Goal: Task Accomplishment & Management: Manage account settings

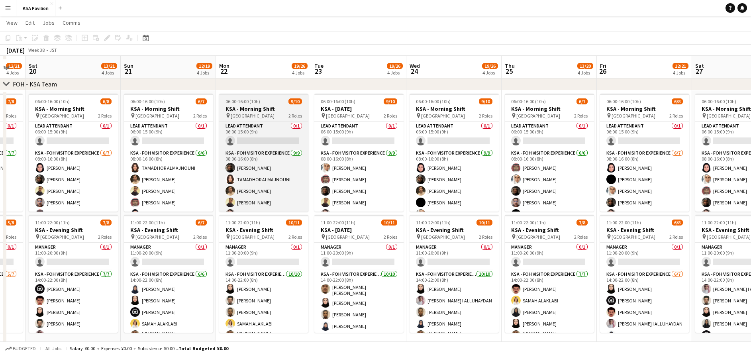
scroll to position [39, 0]
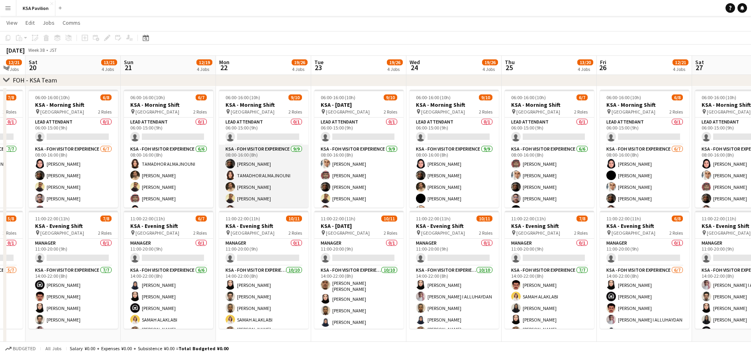
click at [279, 179] on app-card-role "KSA - FOH Visitor Experience [DATE] 08:00-16:00 (8h) [PERSON_NAME] TAMADHOR ALM…" at bounding box center [263, 204] width 89 height 119
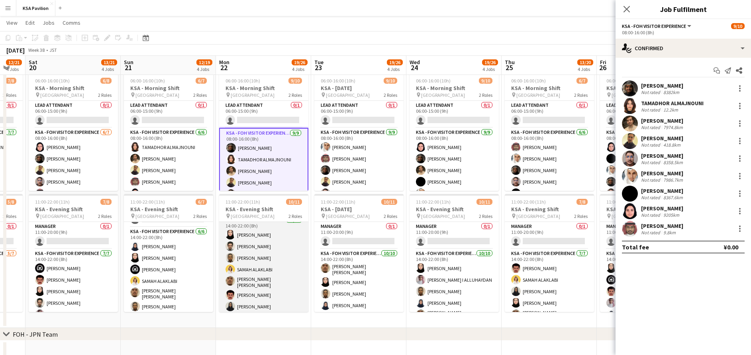
scroll to position [11, 0]
click at [269, 258] on app-card-role "KSA - FOH Visitor Experience [DATE] 14:00-22:00 (8h) [PERSON_NAME] Alharethy [P…" at bounding box center [263, 304] width 89 height 133
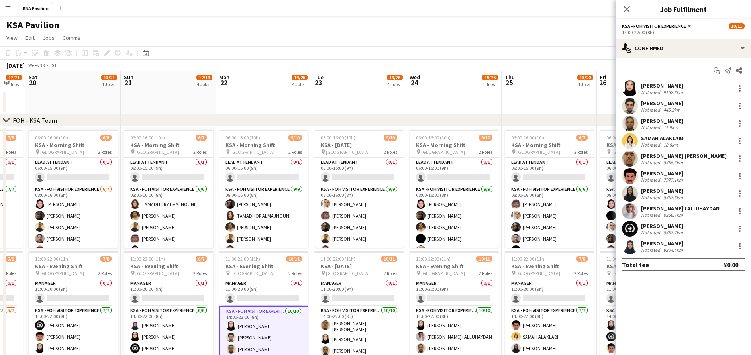
scroll to position [0, 260]
click at [618, 9] on div "Close pop-in" at bounding box center [626, 9] width 22 height 18
click at [624, 10] on div "Close pop-in" at bounding box center [626, 9] width 22 height 18
click at [625, 10] on icon at bounding box center [627, 9] width 8 height 8
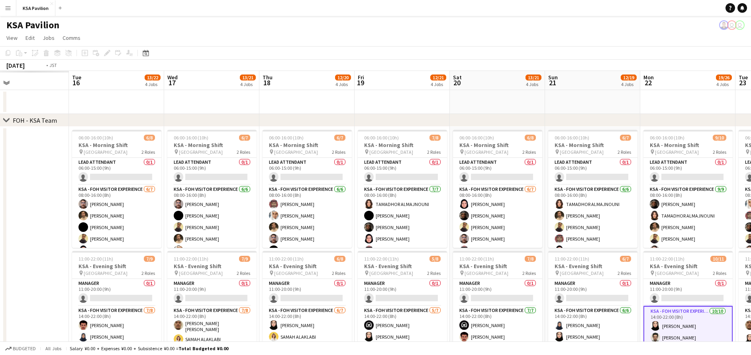
scroll to position [0, 169]
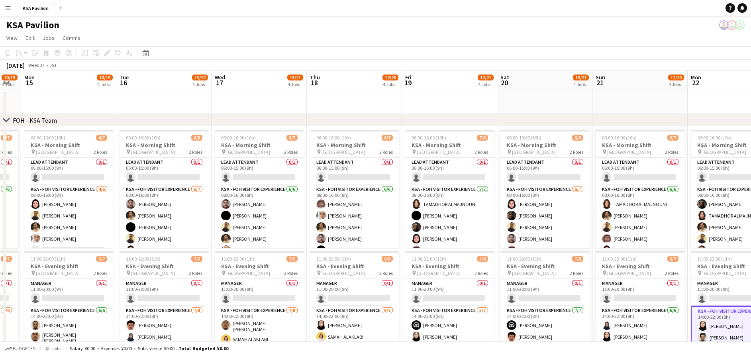
drag, startPoint x: 115, startPoint y: 108, endPoint x: 585, endPoint y: 92, distance: 470.7
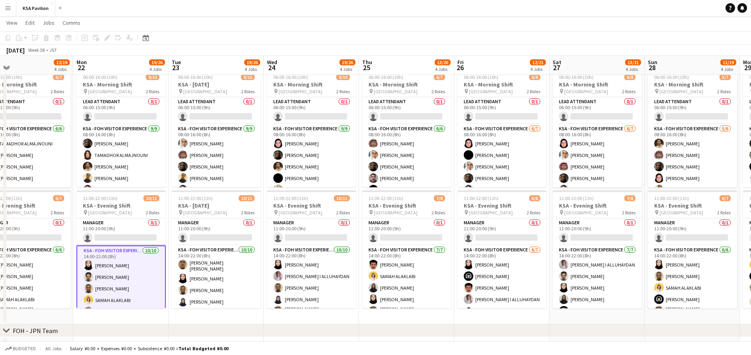
scroll to position [0, 259]
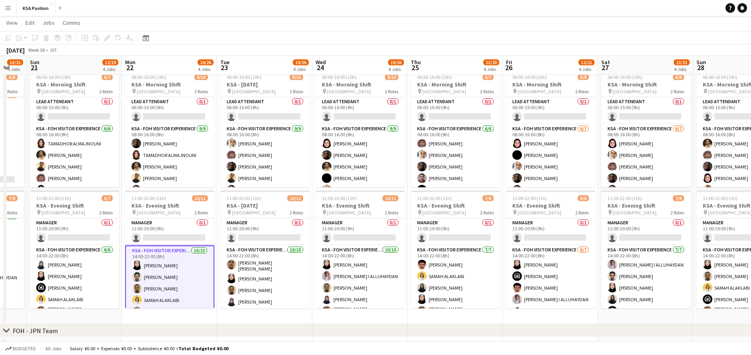
drag, startPoint x: 628, startPoint y: 313, endPoint x: 62, endPoint y: 291, distance: 566.0
click at [62, 291] on app-calendar-viewport "Thu 18 12/20 4 Jobs Fri 19 12/21 4 Jobs Sat 20 13/21 4 Jobs Sun 21 12/19 4 Jobs…" at bounding box center [375, 319] width 751 height 696
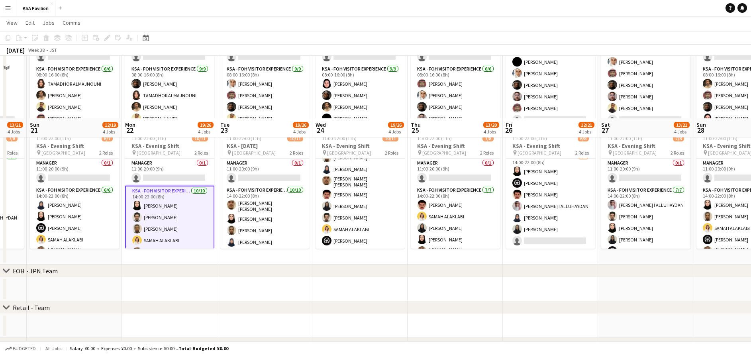
scroll to position [239, 0]
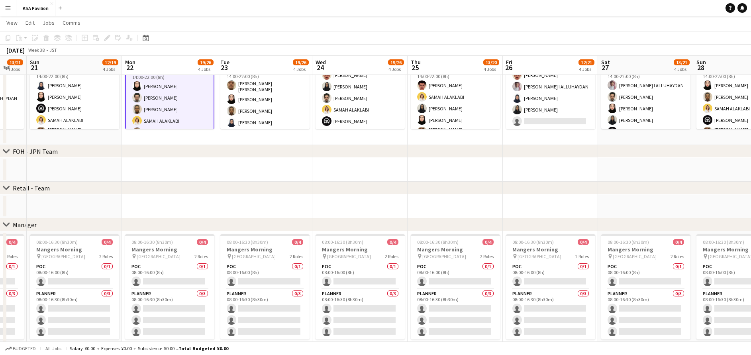
drag, startPoint x: 147, startPoint y: 157, endPoint x: 571, endPoint y: 157, distance: 423.8
click at [612, 137] on div "chevron-right FOH - KSA Team chevron-right FOH - JPN Team chevron-right Retail …" at bounding box center [375, 140] width 751 height 696
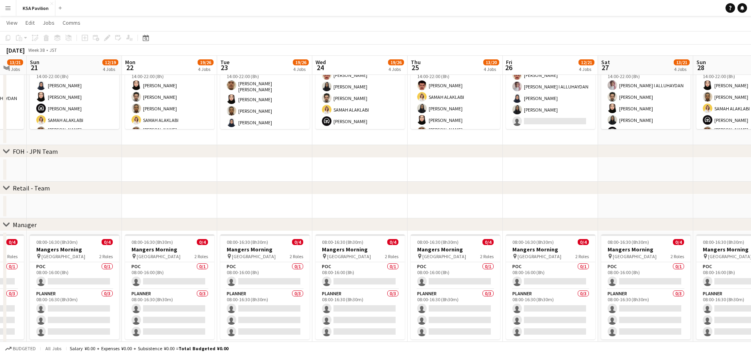
drag, startPoint x: 253, startPoint y: 192, endPoint x: 402, endPoint y: 190, distance: 149.0
click at [607, 164] on div "chevron-right FOH - KSA Team chevron-right FOH - JPN Team chevron-right Retail …" at bounding box center [375, 140] width 751 height 696
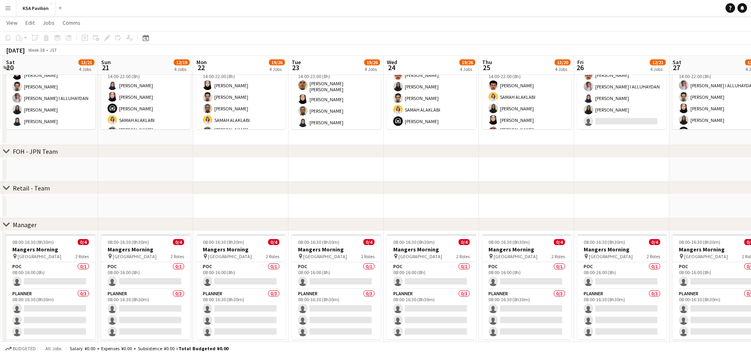
drag, startPoint x: 449, startPoint y: 139, endPoint x: 464, endPoint y: 141, distance: 14.8
click at [474, 140] on app-calendar-viewport "Thu 18 12/20 4 Jobs Fri 19 12/21 4 Jobs Sat 20 13/21 4 Jobs Sun 21 12/19 4 Jobs…" at bounding box center [375, 140] width 751 height 696
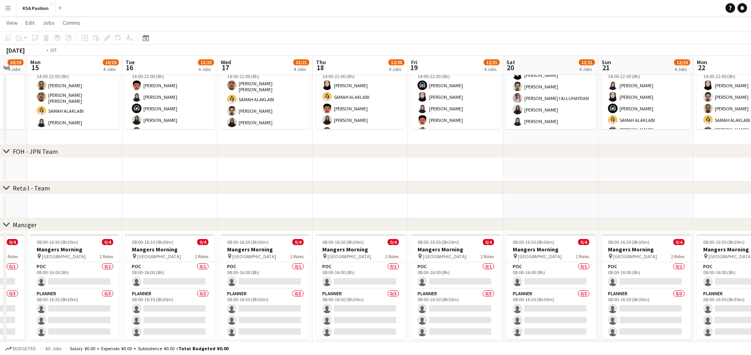
drag, startPoint x: 132, startPoint y: 159, endPoint x: 324, endPoint y: 175, distance: 192.2
click at [506, 159] on app-calendar-viewport "Sat 13 12/21 4 Jobs Sun 14 10/19 4 Jobs Mon 15 10/19 4 Jobs Tue 16 13/22 4 Jobs…" at bounding box center [375, 140] width 751 height 696
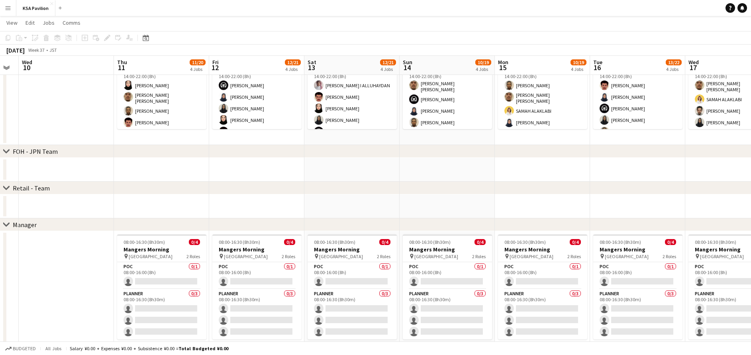
drag, startPoint x: 527, startPoint y: 161, endPoint x: 362, endPoint y: 167, distance: 165.0
click at [527, 161] on app-calendar-viewport "Tue 9 Wed 10 Thu 11 11/20 4 Jobs Fri 12 12/21 4 Jobs Sat 13 12/21 4 Jobs Sun 14…" at bounding box center [375, 140] width 751 height 696
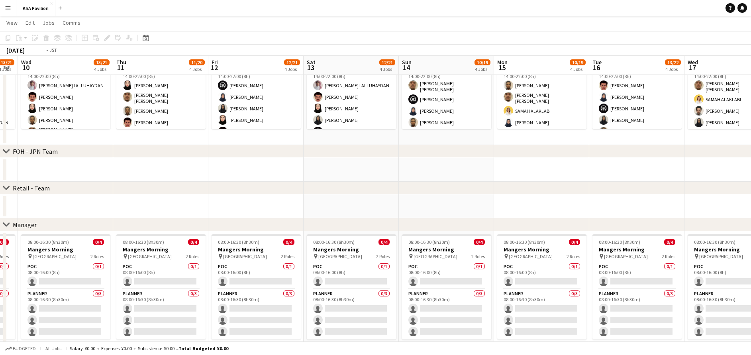
drag, startPoint x: 363, startPoint y: 170, endPoint x: 552, endPoint y: 161, distance: 189.0
click at [569, 161] on app-calendar-viewport "Sun 7 Mon 8 Tue 9 13/21 4 Jobs Wed 10 13/21 4 Jobs Thu 11 11/20 4 Jobs Fri 12 1…" at bounding box center [375, 140] width 751 height 696
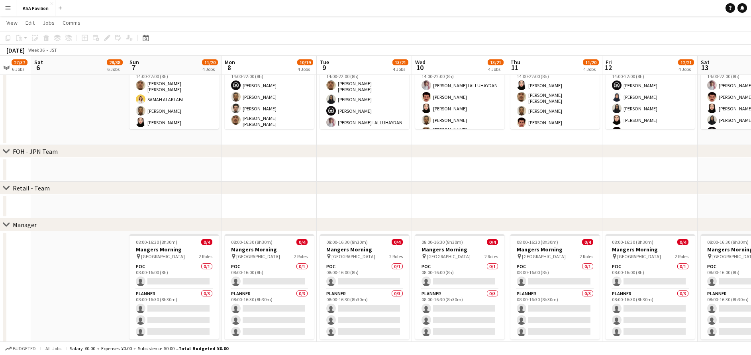
drag, startPoint x: 266, startPoint y: 172, endPoint x: 522, endPoint y: 152, distance: 256.8
click at [522, 152] on div "chevron-right FOH - KSA Team chevron-right FOH - JPN Team chevron-right Retail …" at bounding box center [375, 140] width 751 height 696
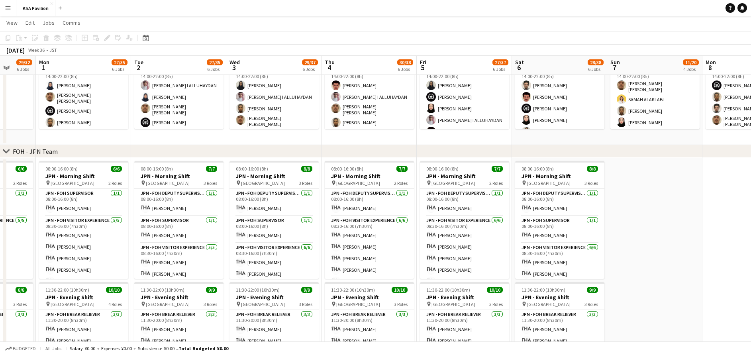
drag, startPoint x: 256, startPoint y: 160, endPoint x: 621, endPoint y: 141, distance: 366.1
click at [650, 141] on app-calendar-viewport "Fri 29 Sat 30 32/32 6 Jobs Sun 31 29/32 6 Jobs Mon 1 27/35 6 Jobs Tue 2 27/35 6…" at bounding box center [375, 257] width 751 height 930
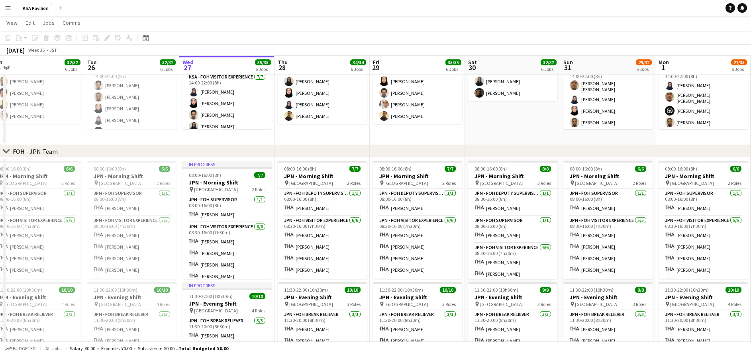
scroll to position [0, 197]
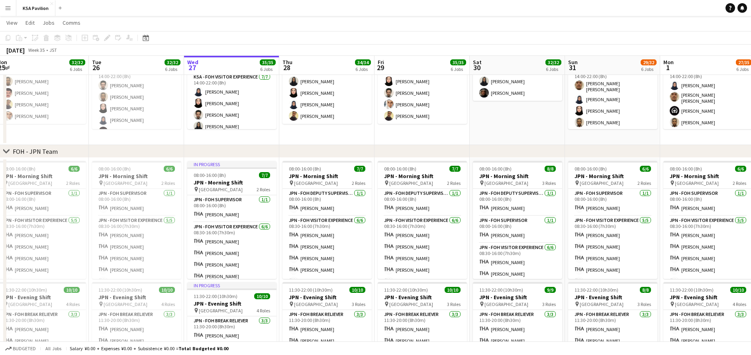
drag, startPoint x: 157, startPoint y: 143, endPoint x: 561, endPoint y: 118, distance: 405.0
click at [561, 118] on app-calendar-viewport "Sat 23 Sun 24 30/30 6 Jobs Mon 25 32/32 6 Jobs Tue 26 32/32 6 Jobs Wed 27 35/35…" at bounding box center [375, 265] width 751 height 946
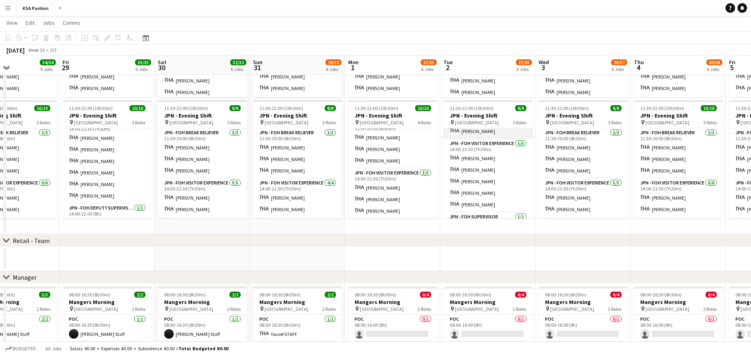
scroll to position [60, 0]
drag, startPoint x: 505, startPoint y: 147, endPoint x: 461, endPoint y: 254, distance: 115.0
click at [461, 254] on app-date-cell at bounding box center [487, 259] width 95 height 24
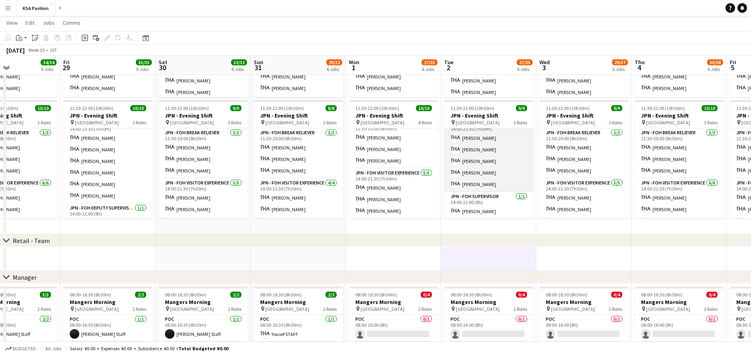
click at [460, 177] on app-card-role "JPN - FOH Visitor Experience [DATE] 14:00-21:30 (7h30m) [PERSON_NAME] [PERSON_N…" at bounding box center [488, 155] width 89 height 73
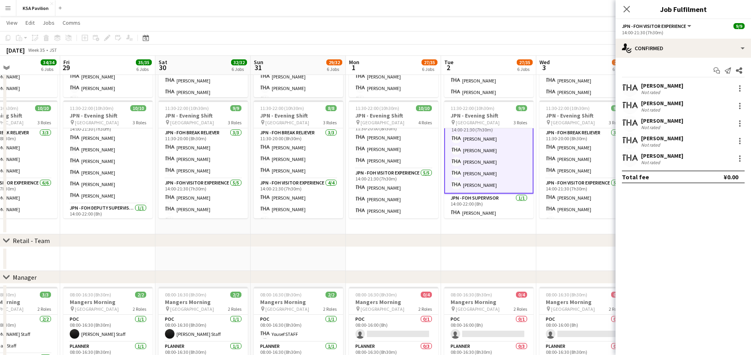
scroll to position [61, 0]
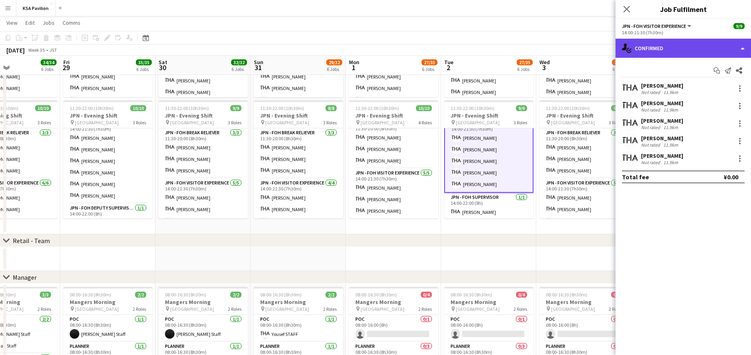
drag, startPoint x: 651, startPoint y: 43, endPoint x: 654, endPoint y: 50, distance: 7.5
click at [651, 43] on div "single-neutral-actions-check-2 Confirmed" at bounding box center [682, 48] width 135 height 19
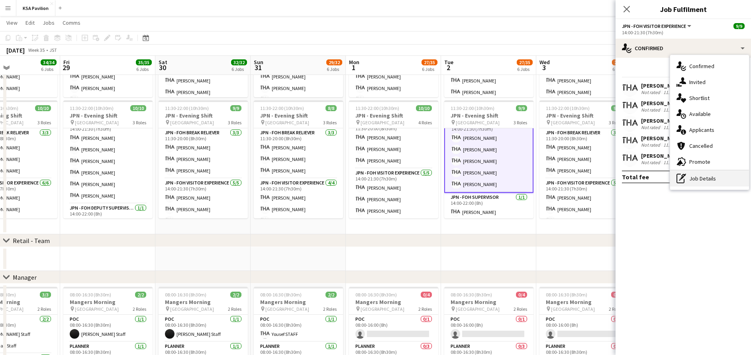
click at [714, 178] on div "pen-write Job Details" at bounding box center [709, 178] width 79 height 16
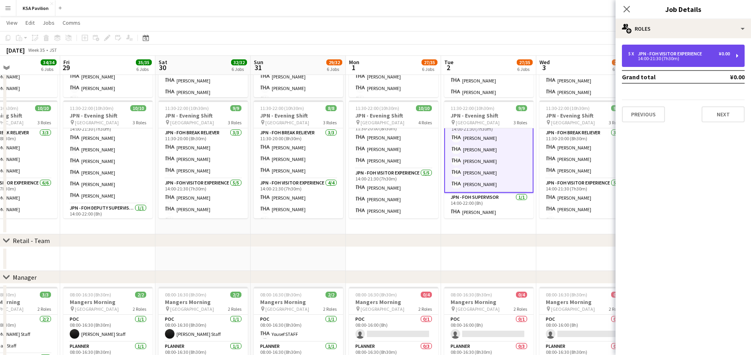
click at [687, 59] on div "14:00-21:30 (7h30m)" at bounding box center [679, 59] width 102 height 4
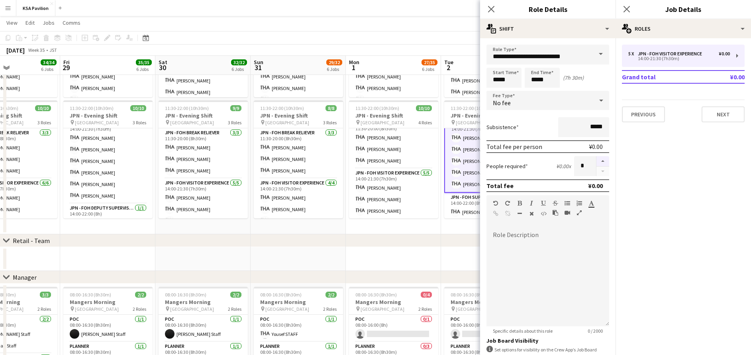
click at [596, 161] on button "button" at bounding box center [602, 161] width 13 height 10
type input "*"
click at [627, 11] on icon "Close pop-in" at bounding box center [627, 9] width 8 height 8
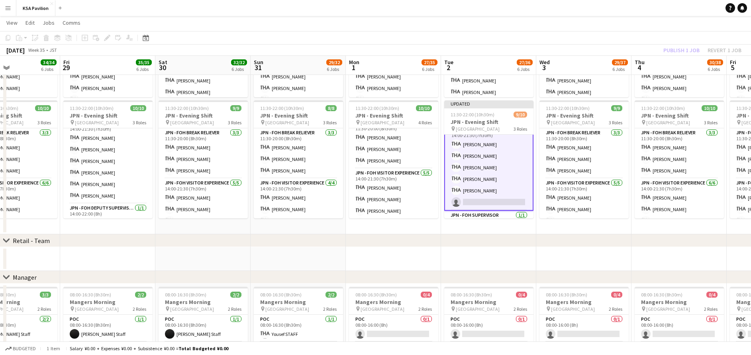
click at [477, 186] on app-card-role "JPN - FOH Visitor Experience [DATE] 14:00-21:30 (7h30m) [PERSON_NAME] [PERSON_N…" at bounding box center [488, 167] width 89 height 86
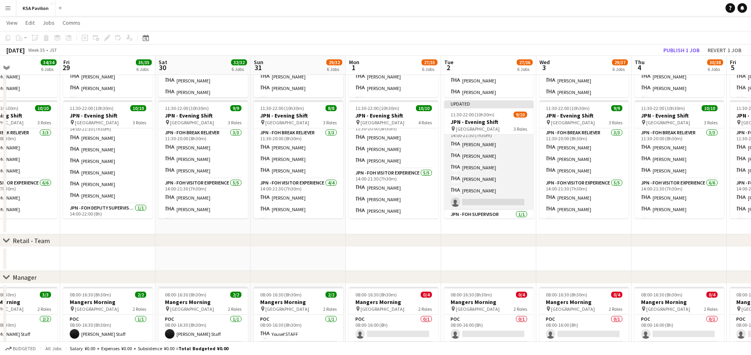
click at [477, 186] on app-card-role "JPN - FOH Visitor Experience [DATE] 14:00-21:30 (7h30m) [PERSON_NAME] [PERSON_N…" at bounding box center [488, 167] width 89 height 85
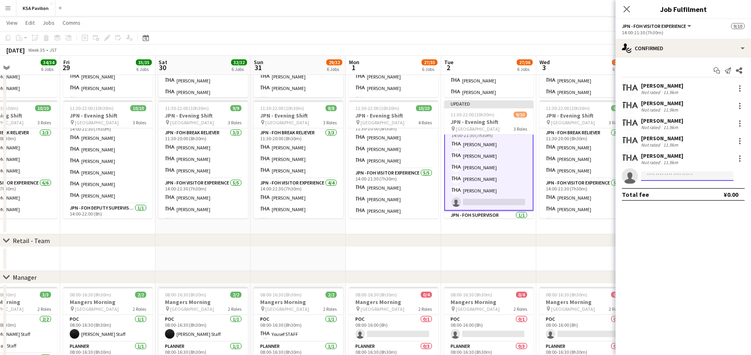
click at [692, 176] on input at bounding box center [687, 176] width 92 height 10
type input "*******"
click at [693, 189] on span "[PERSON_NAME] Active" at bounding box center [687, 187] width 80 height 7
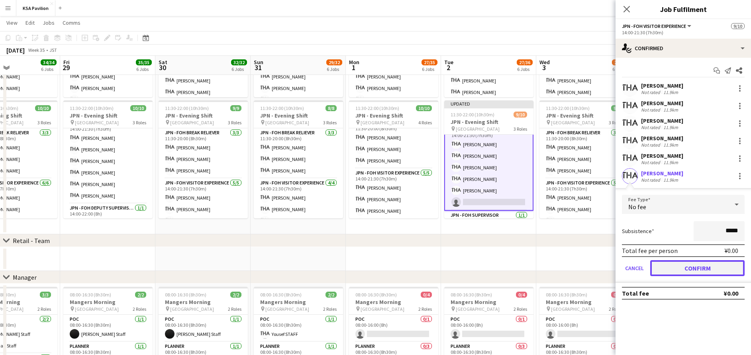
click at [696, 270] on button "Confirm" at bounding box center [697, 268] width 94 height 16
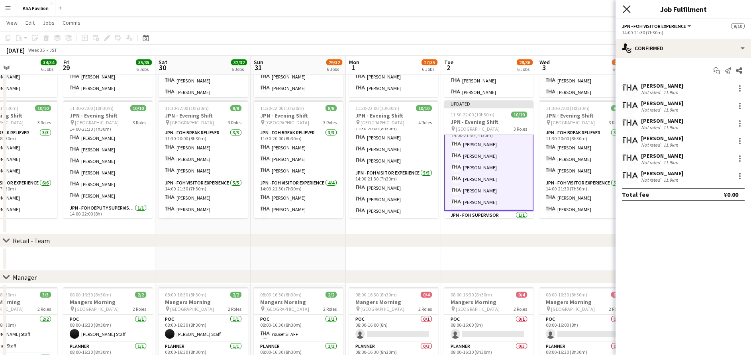
click at [624, 5] on icon "Close pop-in" at bounding box center [627, 9] width 8 height 8
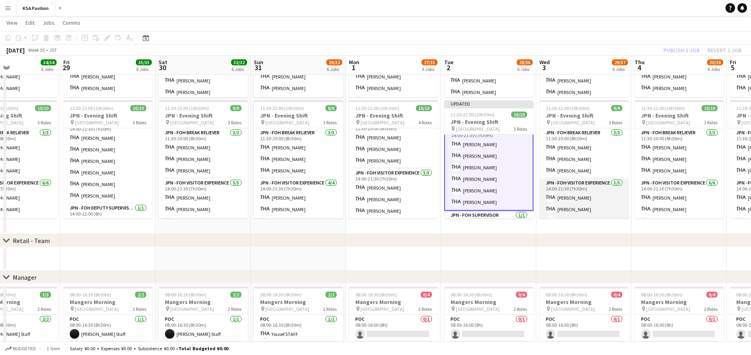
click at [602, 191] on app-card-role "JPN - FOH Visitor Experience [DATE] 14:00-21:30 (7h30m) [PERSON_NAME] [PERSON_N…" at bounding box center [583, 214] width 89 height 73
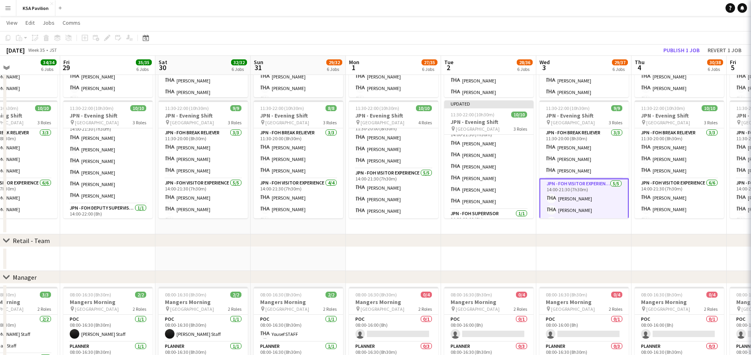
scroll to position [60, 0]
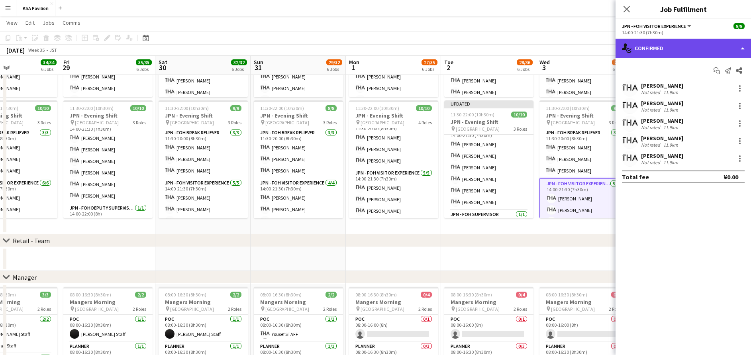
click at [674, 45] on div "single-neutral-actions-check-2 Confirmed" at bounding box center [682, 48] width 135 height 19
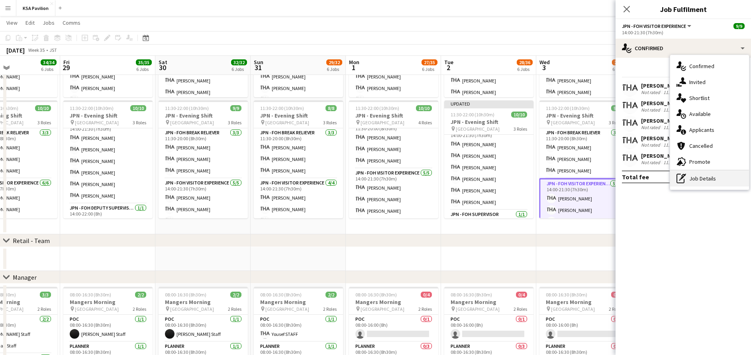
click at [695, 183] on div "pen-write Job Details" at bounding box center [709, 178] width 79 height 16
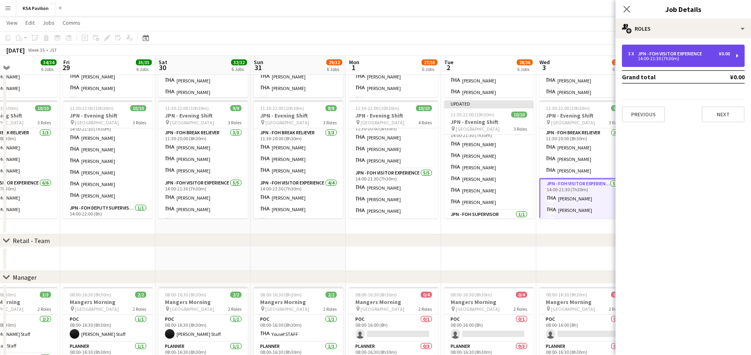
click at [685, 58] on div "14:00-21:30 (7h30m)" at bounding box center [679, 59] width 102 height 4
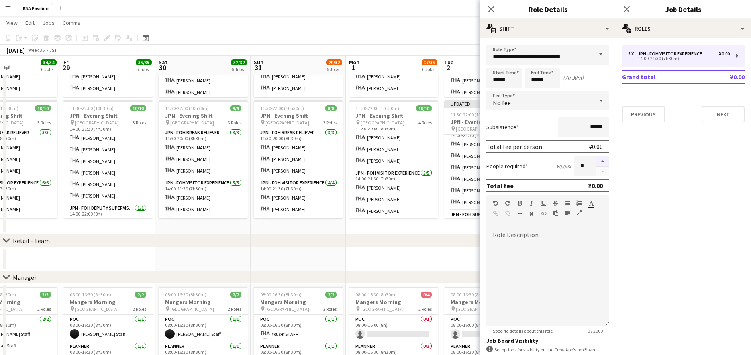
click at [596, 160] on button "button" at bounding box center [602, 161] width 13 height 10
type input "*"
click at [626, 9] on icon at bounding box center [627, 9] width 8 height 8
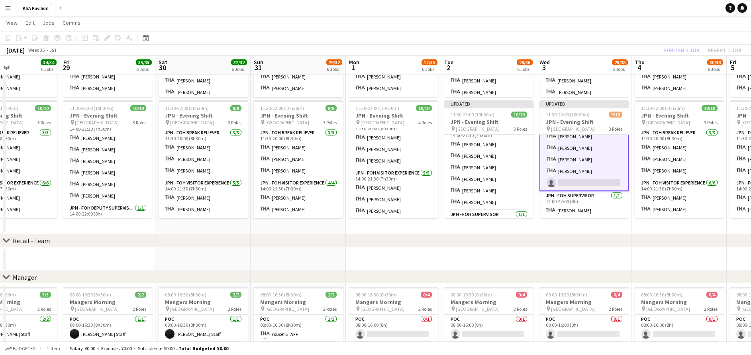
click at [590, 175] on app-card-role "JPN - FOH Visitor Experience [DATE] 14:00-21:30 (7h30m) [PERSON_NAME] [PERSON_N…" at bounding box center [583, 148] width 89 height 86
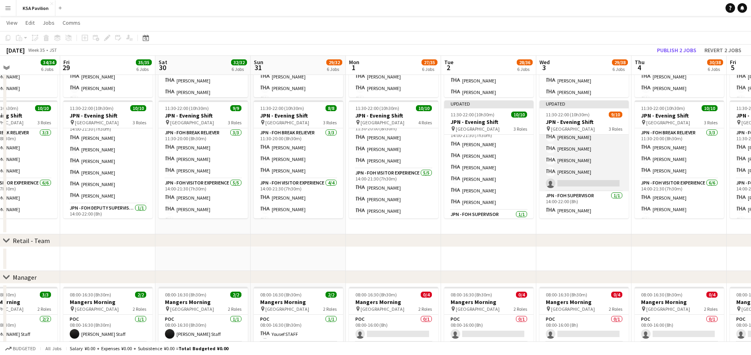
click at [590, 175] on app-card-role "JPN - FOH Visitor Experience [DATE] 14:00-21:30 (7h30m) [PERSON_NAME] [PERSON_N…" at bounding box center [583, 148] width 89 height 85
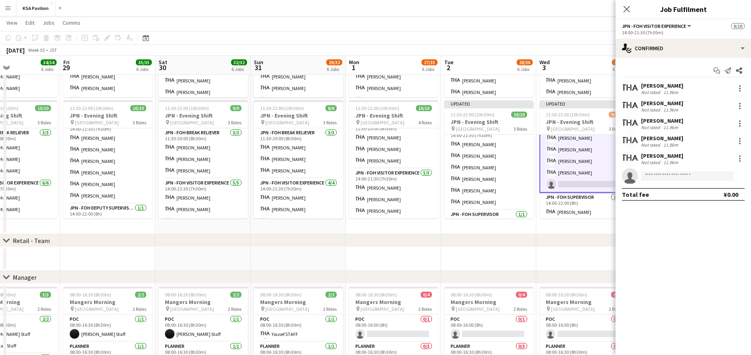
scroll to position [80, 0]
click at [663, 178] on input at bounding box center [687, 176] width 92 height 10
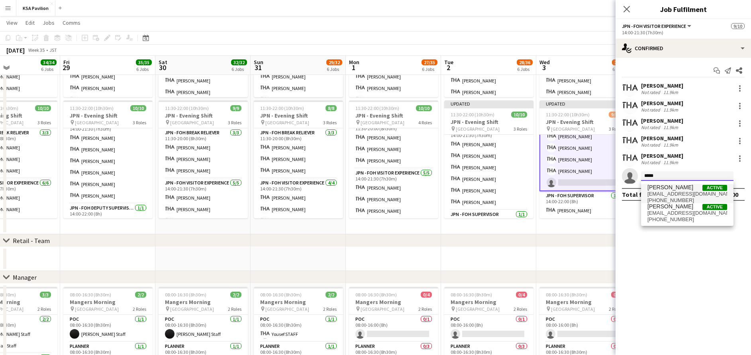
type input "*****"
click at [680, 198] on span "[PHONE_NUMBER]" at bounding box center [687, 200] width 80 height 6
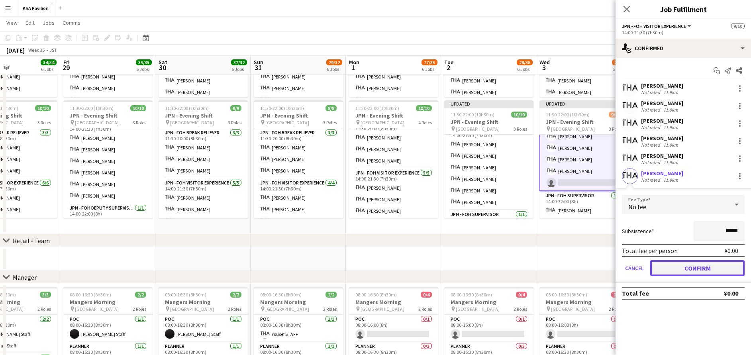
click at [697, 262] on button "Confirm" at bounding box center [697, 268] width 94 height 16
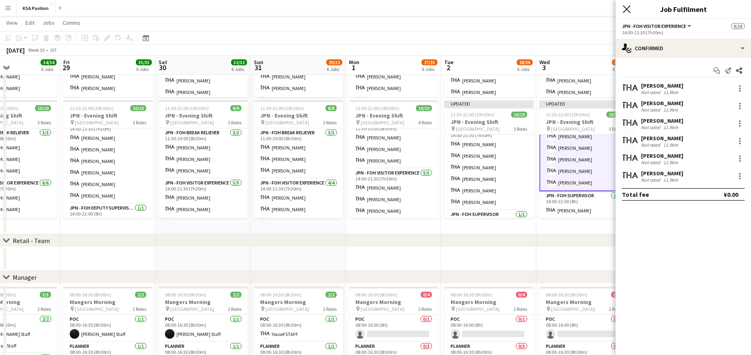
click at [627, 7] on icon "Close pop-in" at bounding box center [627, 9] width 8 height 8
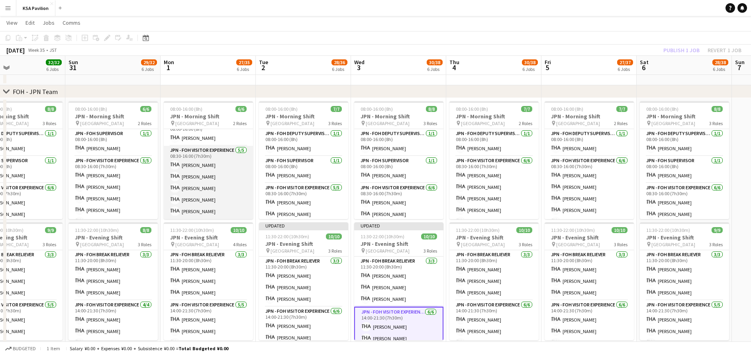
scroll to position [298, 0]
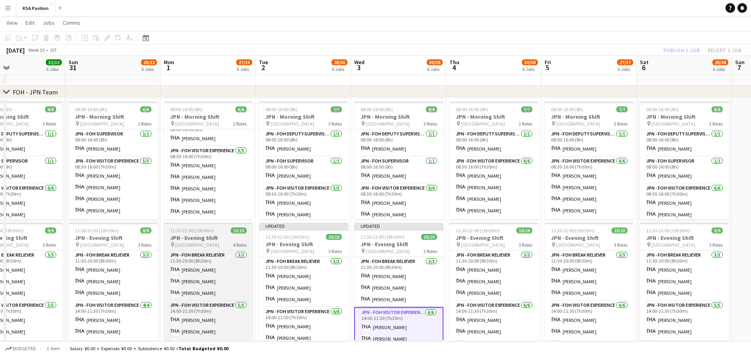
click at [189, 236] on h3 "JPN - Evening Shift" at bounding box center [208, 237] width 89 height 7
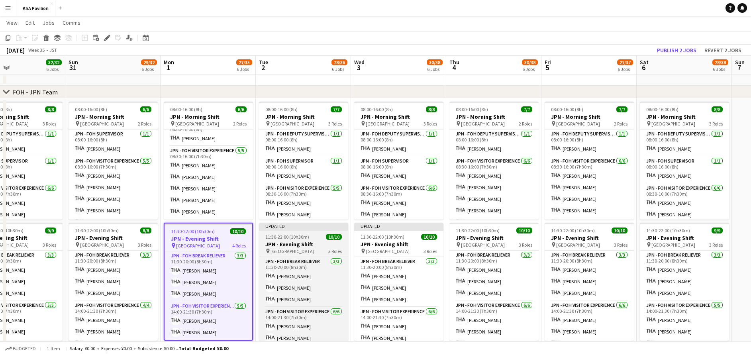
click at [284, 233] on app-job-card "Updated 11:30-22:00 (10h30m) 10/10 JPN - Evening Shift pin Saudi Arabia Pavilio…" at bounding box center [303, 282] width 89 height 118
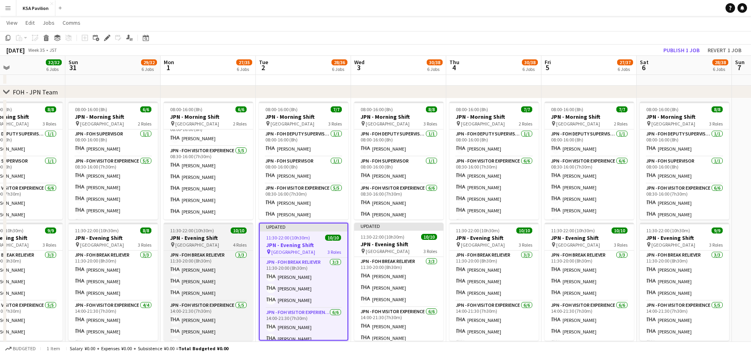
click at [200, 238] on h3 "JPN - Evening Shift" at bounding box center [208, 237] width 89 height 7
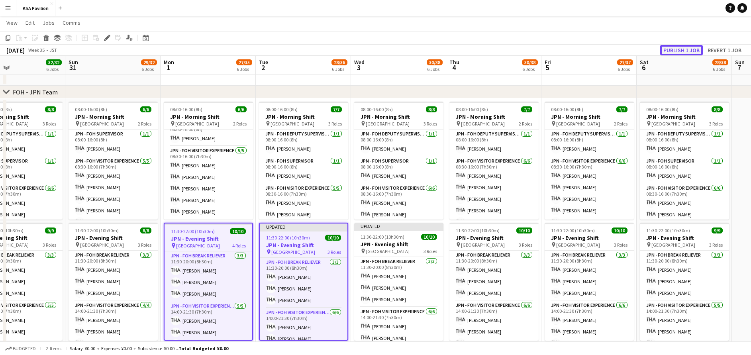
click at [670, 45] on button "Publish 1 job" at bounding box center [681, 50] width 43 height 10
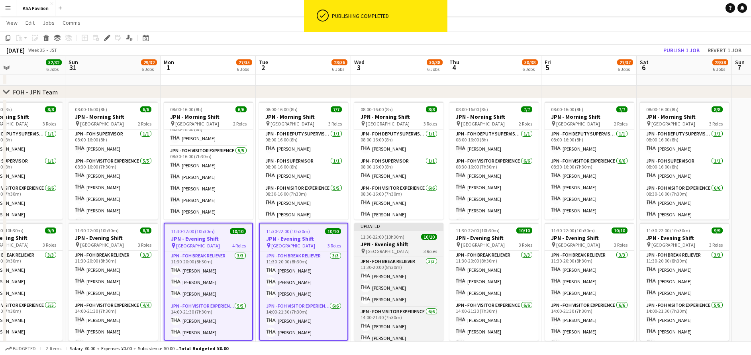
click at [388, 231] on app-job-card "Updated 11:30-22:00 (10h30m) 10/10 JPN - Evening Shift pin [GEOGRAPHIC_DATA] 3 …" at bounding box center [398, 282] width 89 height 118
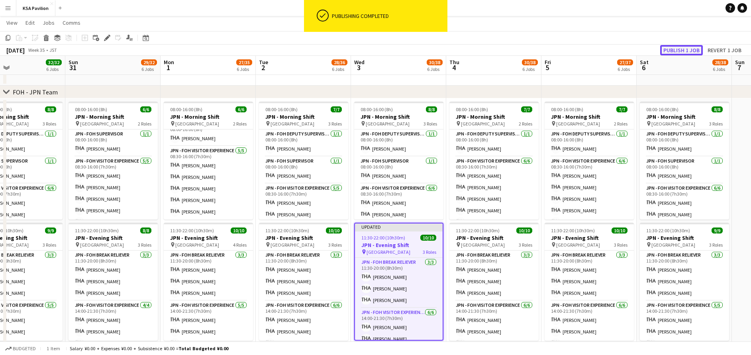
click at [681, 46] on button "Publish 1 job" at bounding box center [681, 50] width 43 height 10
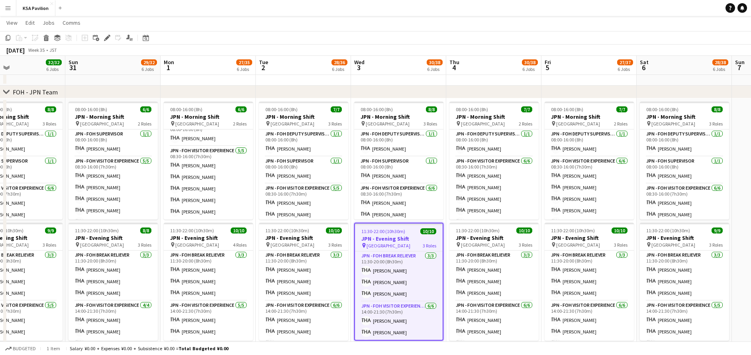
click at [11, 7] on app-icon "Menu" at bounding box center [8, 8] width 6 height 6
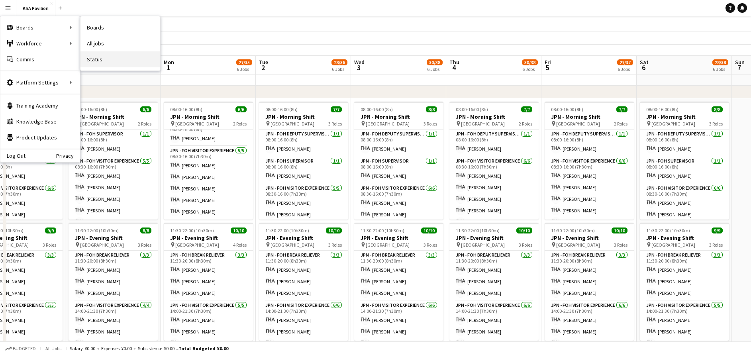
click at [112, 63] on link "Status" at bounding box center [120, 59] width 80 height 16
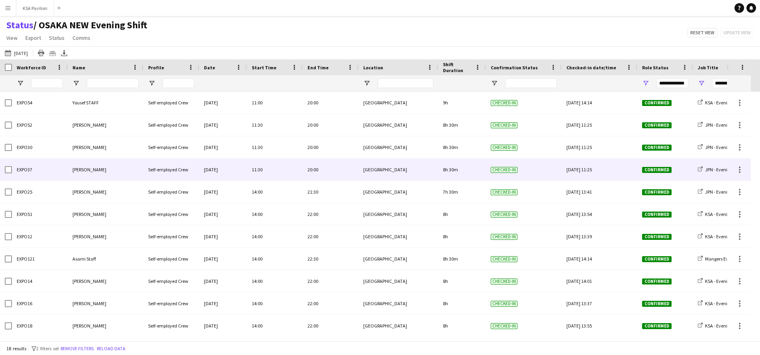
scroll to position [161, 0]
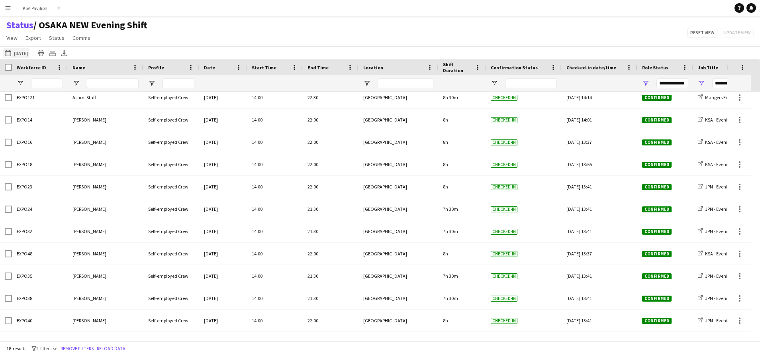
click at [19, 53] on button "[DATE] [DATE]" at bounding box center [16, 53] width 26 height 10
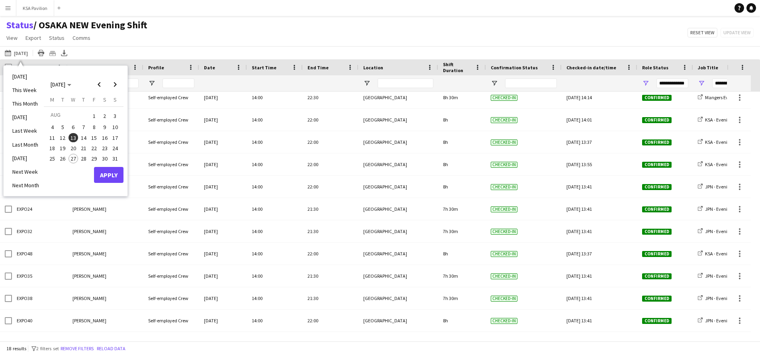
click at [74, 158] on span "27" at bounding box center [74, 159] width 10 height 10
click at [114, 174] on button "Apply" at bounding box center [108, 175] width 29 height 16
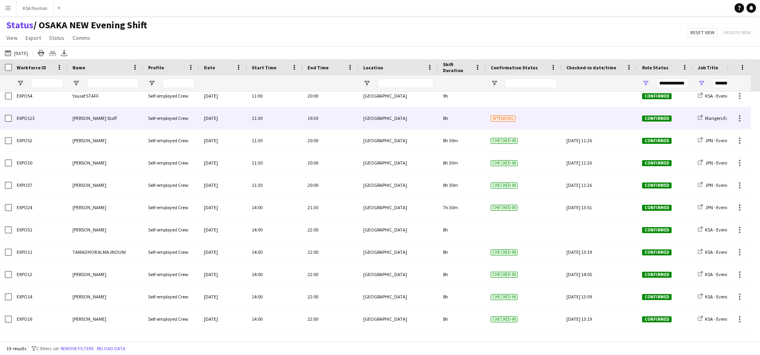
scroll to position [0, 0]
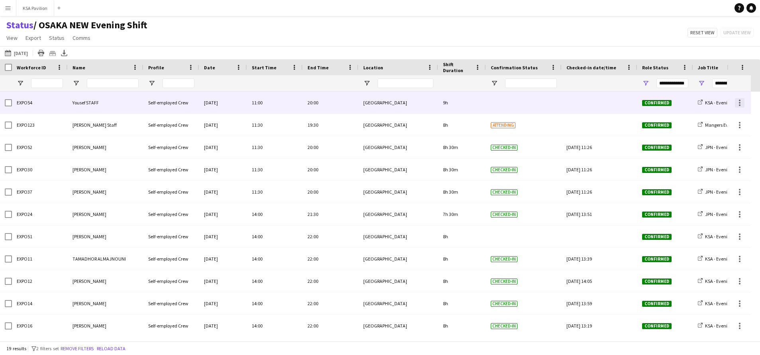
click at [740, 101] on div at bounding box center [740, 103] width 10 height 10
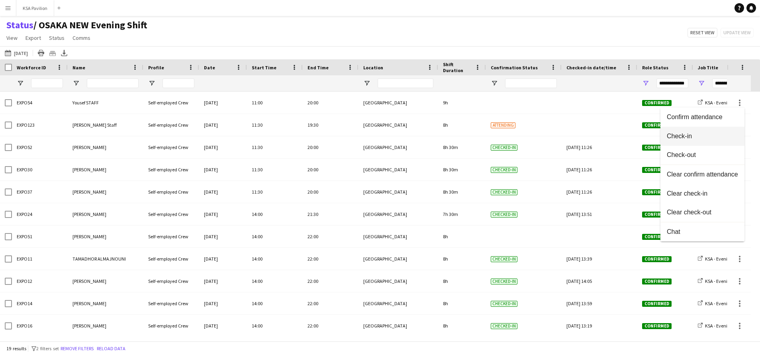
click at [728, 131] on button "Check-in" at bounding box center [702, 136] width 84 height 19
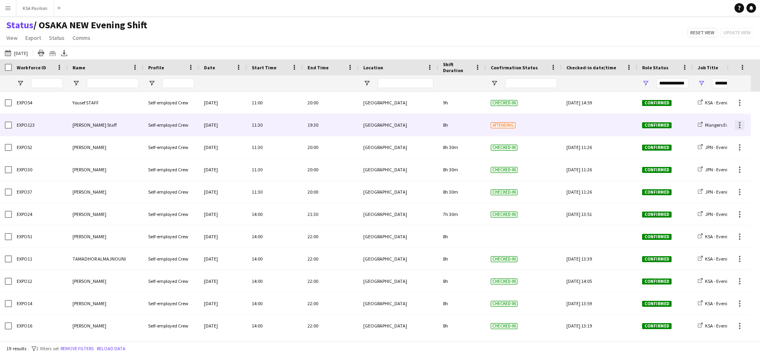
click at [736, 126] on div at bounding box center [740, 125] width 10 height 10
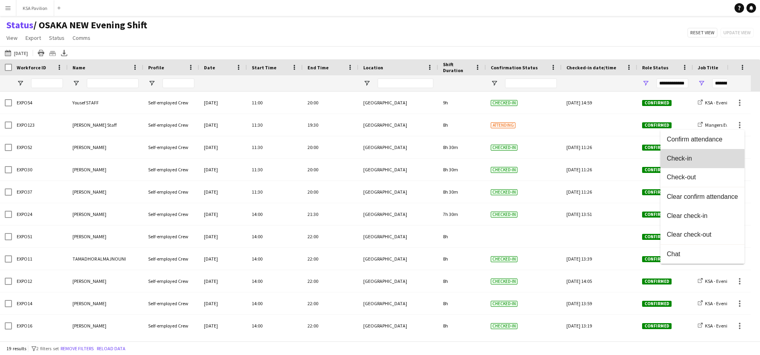
click at [720, 161] on span "Check-in" at bounding box center [702, 158] width 71 height 7
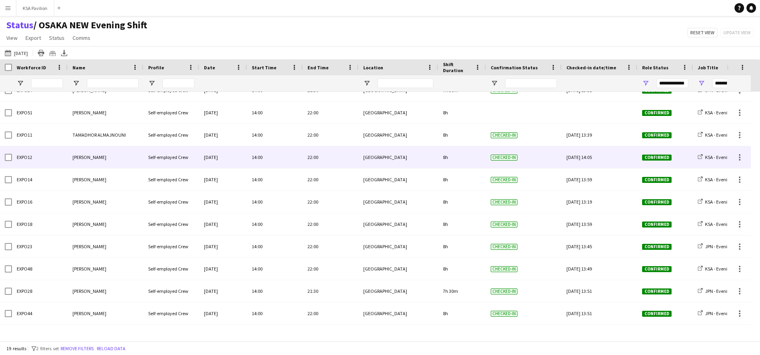
scroll to position [184, 0]
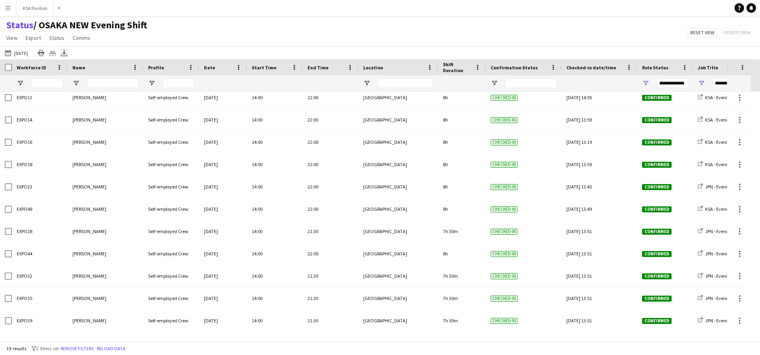
click at [63, 52] on icon "Export XLSX" at bounding box center [64, 53] width 6 height 6
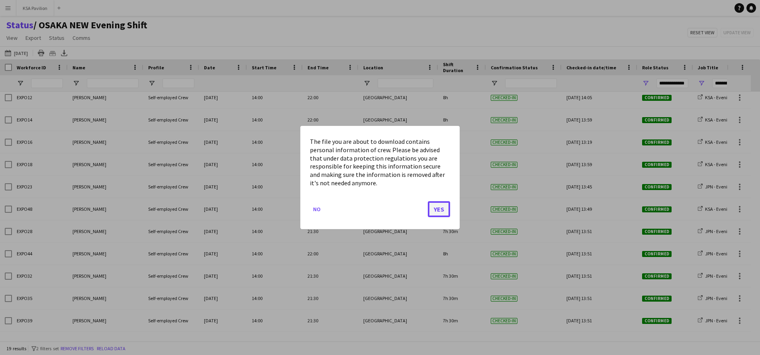
click at [442, 207] on button "Yes" at bounding box center [439, 209] width 22 height 16
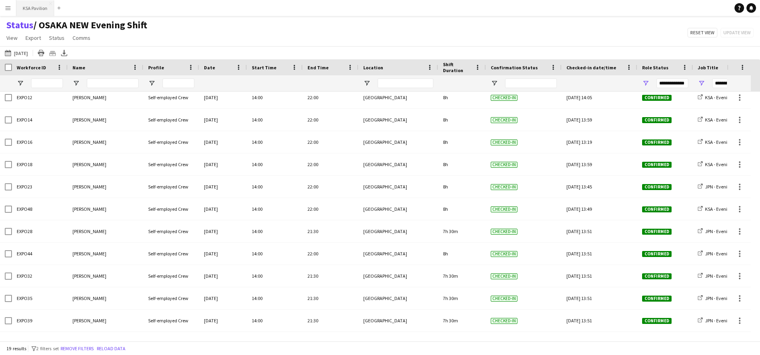
click at [29, 12] on button "KSA Pavilion Close" at bounding box center [35, 8] width 38 height 16
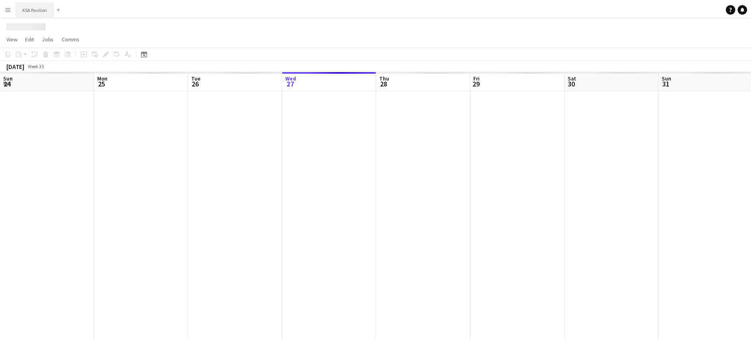
scroll to position [0, 190]
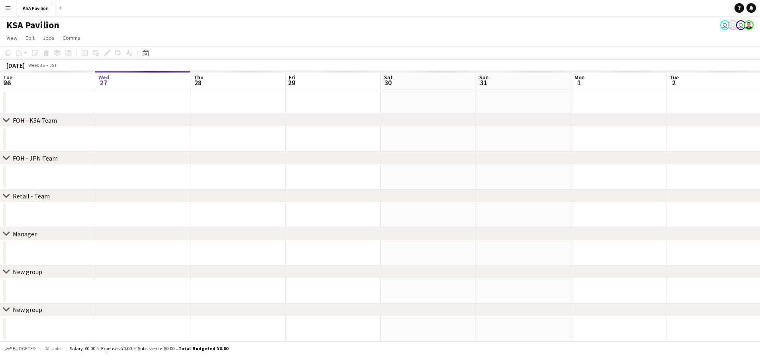
drag, startPoint x: 31, startPoint y: 12, endPoint x: 281, endPoint y: 33, distance: 251.0
click at [281, 33] on app-page-menu "View Day view expanded Day view collapsed Month view Date picker Jump to [DATE]…" at bounding box center [380, 38] width 760 height 15
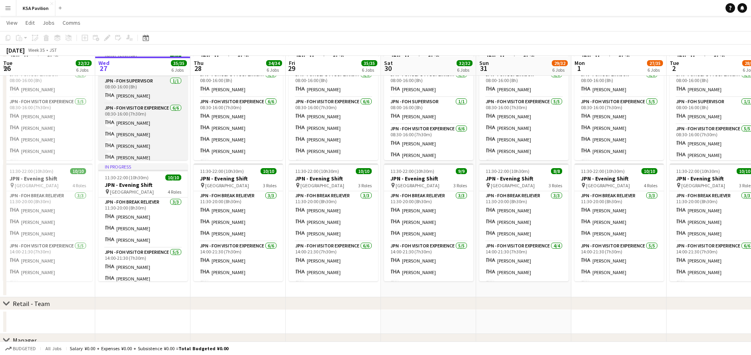
scroll to position [358, 0]
